Goal: Answer question/provide support

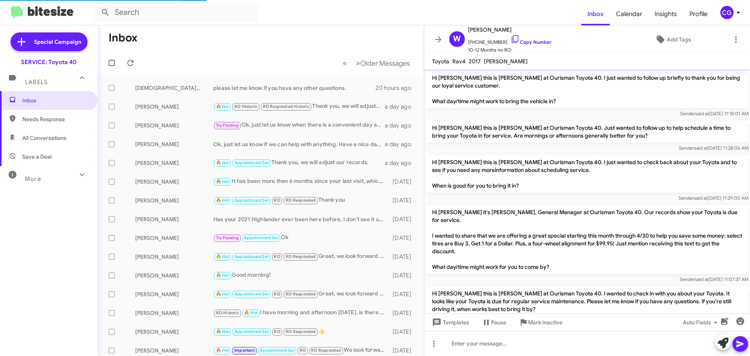
scroll to position [552, 0]
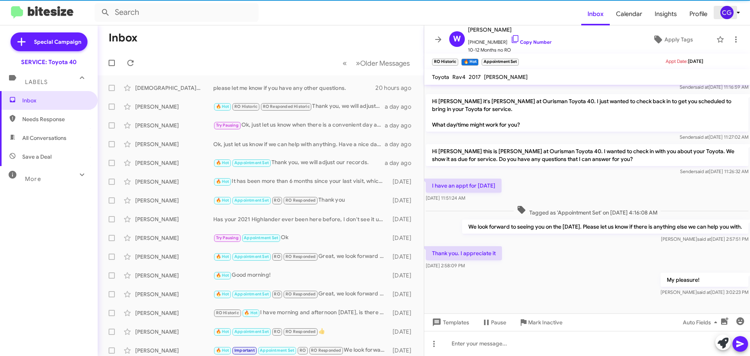
click at [733, 14] on div "CG" at bounding box center [726, 12] width 13 height 13
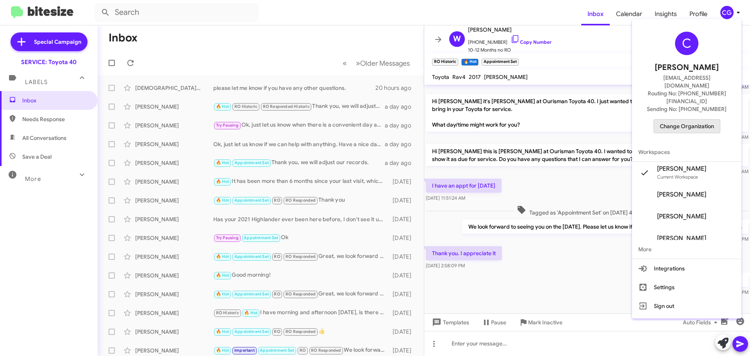
click at [710, 120] on span "Change Organization" at bounding box center [687, 126] width 54 height 13
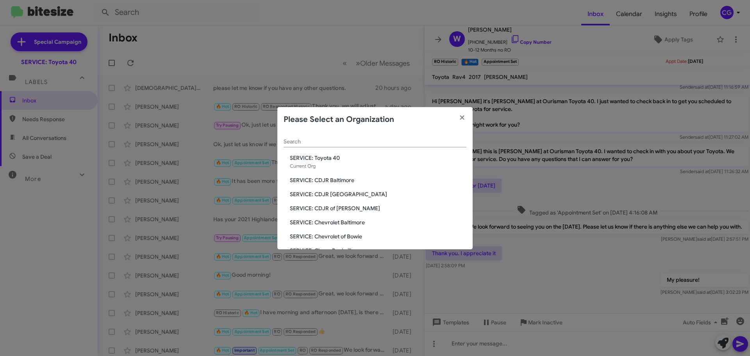
click at [353, 207] on span "SERVICE: CDJR of [PERSON_NAME]" at bounding box center [378, 208] width 177 height 8
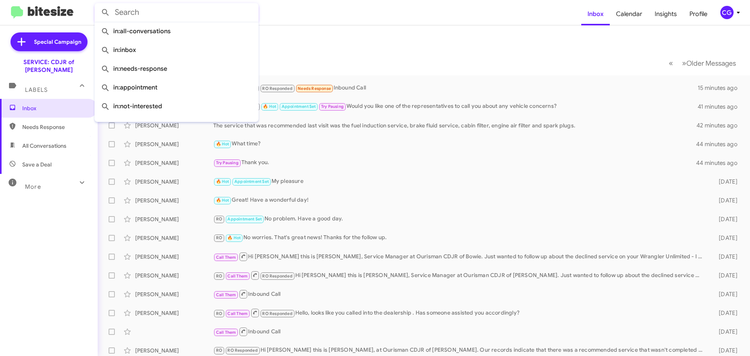
click at [157, 14] on input "text" at bounding box center [177, 12] width 164 height 19
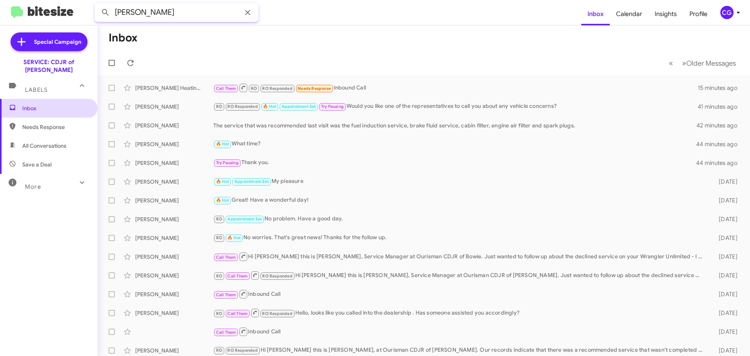
click at [98, 5] on button at bounding box center [106, 13] width 16 height 16
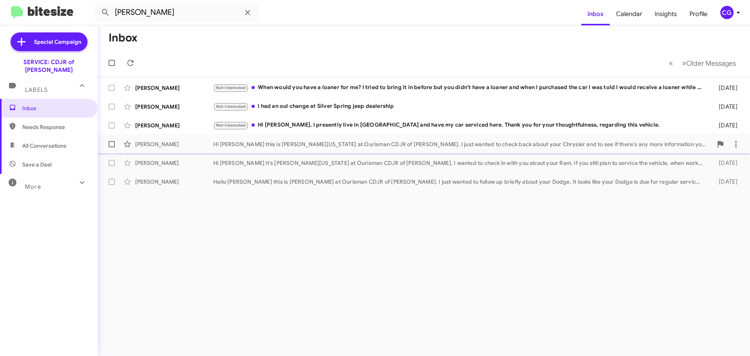
click at [174, 140] on div "[PERSON_NAME] Hi [PERSON_NAME] this is [PERSON_NAME][US_STATE] at Ourisman CDJR…" at bounding box center [424, 144] width 640 height 16
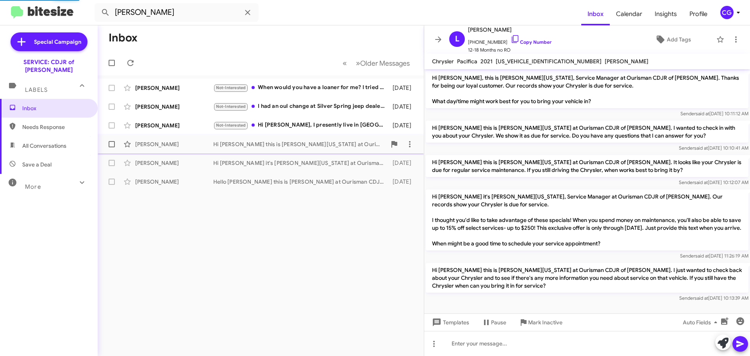
scroll to position [8, 0]
click at [127, 66] on icon at bounding box center [130, 62] width 9 height 9
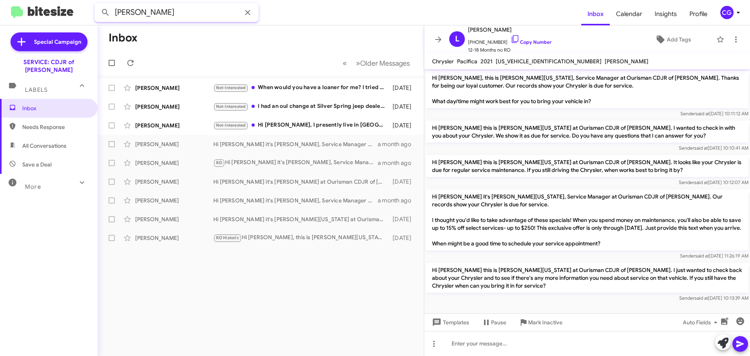
drag, startPoint x: 155, startPoint y: 16, endPoint x: 130, endPoint y: 20, distance: 25.6
click at [130, 20] on input "[PERSON_NAME]" at bounding box center [177, 12] width 164 height 19
type input "[PERSON_NAME]"
click at [98, 5] on button at bounding box center [106, 13] width 16 height 16
click at [435, 38] on icon at bounding box center [438, 39] width 9 height 9
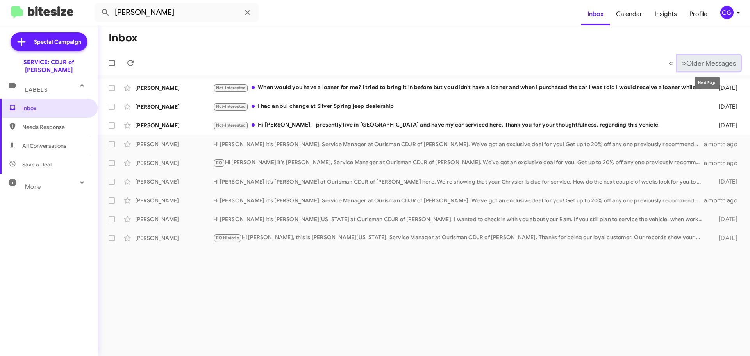
click at [700, 62] on span "Older Messages" at bounding box center [711, 63] width 50 height 9
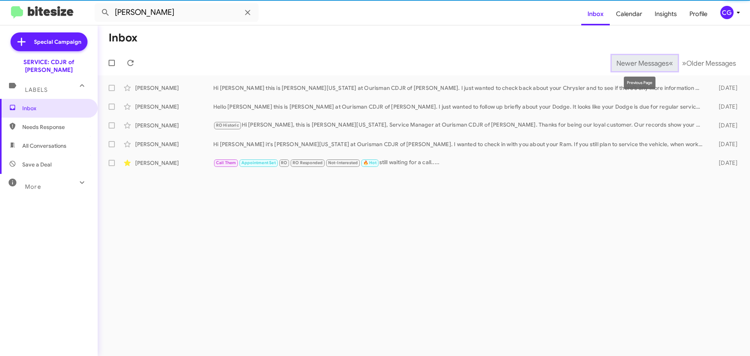
click at [669, 64] on span "«" at bounding box center [671, 63] width 4 height 10
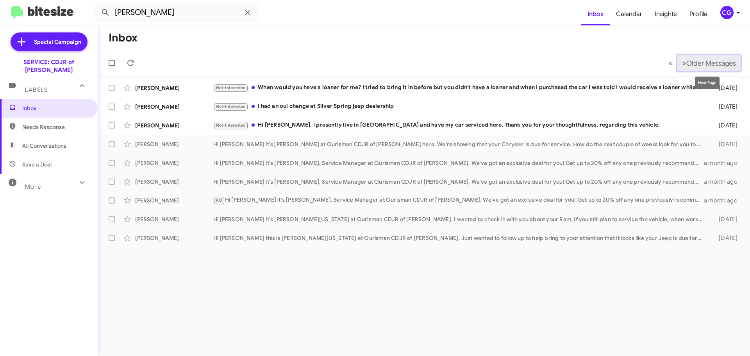
click at [681, 70] on button "» Next Older Messages" at bounding box center [708, 63] width 63 height 16
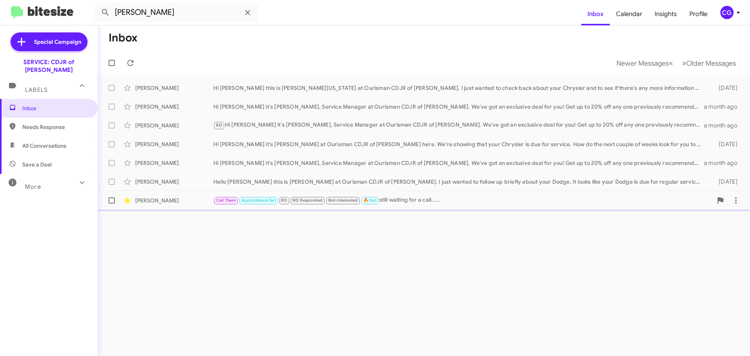
click at [188, 201] on div "[PERSON_NAME]" at bounding box center [174, 201] width 78 height 8
